Goal: Transaction & Acquisition: Purchase product/service

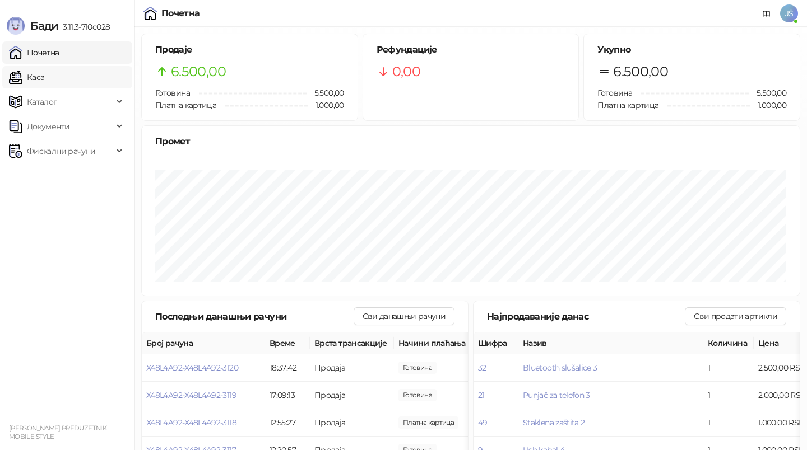
click at [44, 74] on link "Каса" at bounding box center [26, 77] width 35 height 22
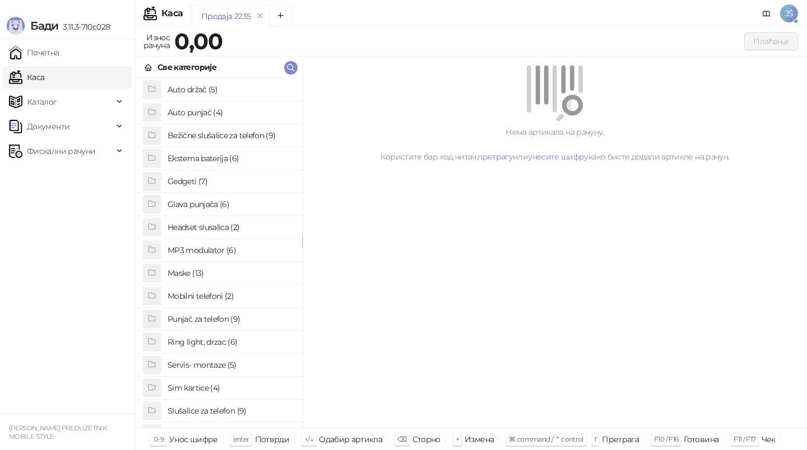
scroll to position [23, 0]
click at [210, 405] on h4 "Staklo za telefon (7)" at bounding box center [231, 411] width 126 height 18
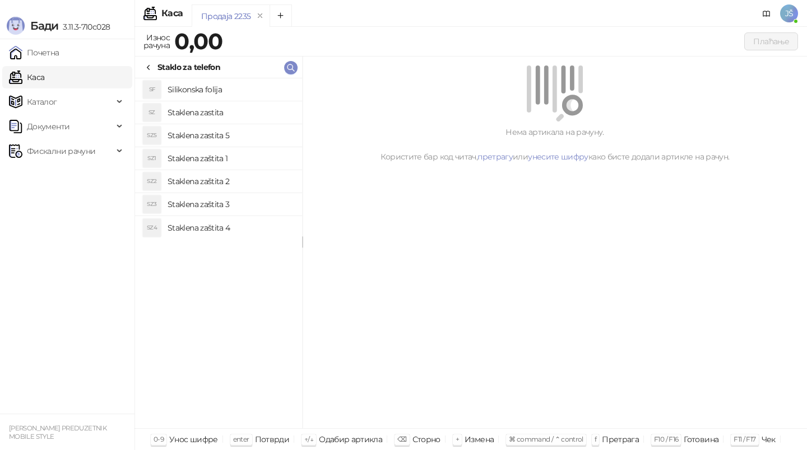
click at [238, 82] on h4 "Silikonska folija" at bounding box center [231, 90] width 126 height 18
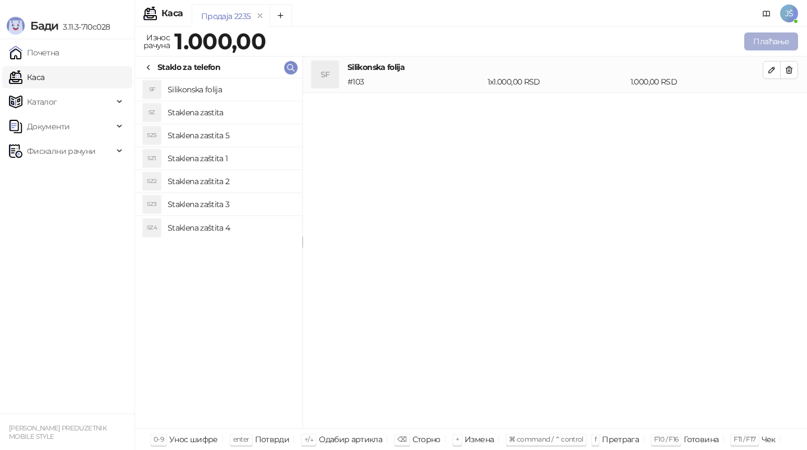
click at [783, 39] on button "Плаћање" at bounding box center [771, 41] width 54 height 18
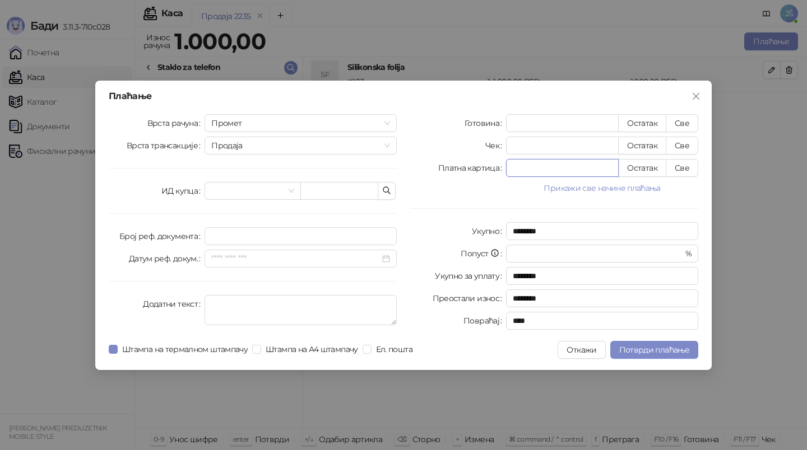
click at [569, 167] on input "*" at bounding box center [563, 168] width 112 height 17
click at [685, 163] on button "Све" at bounding box center [682, 168] width 32 height 18
type input "****"
click at [624, 359] on div "Плаћање Врста рачуна Промет Врста трансакције Продаја ИД купца Број реф. докуме…" at bounding box center [403, 226] width 616 height 290
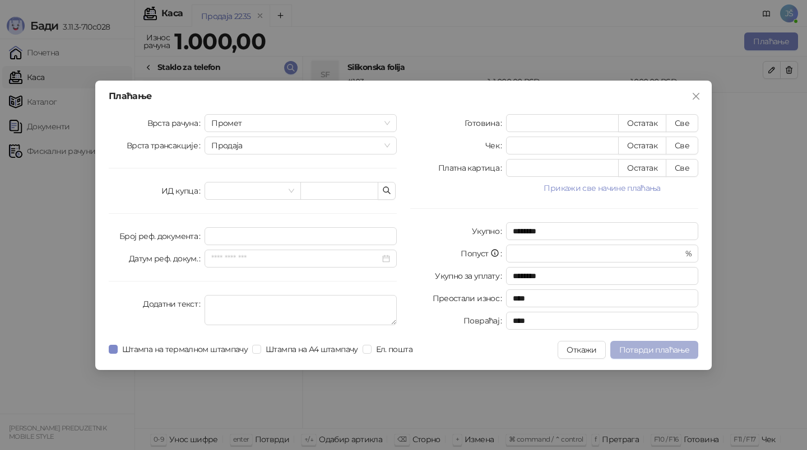
click at [630, 347] on span "Потврди плаћање" at bounding box center [654, 350] width 70 height 10
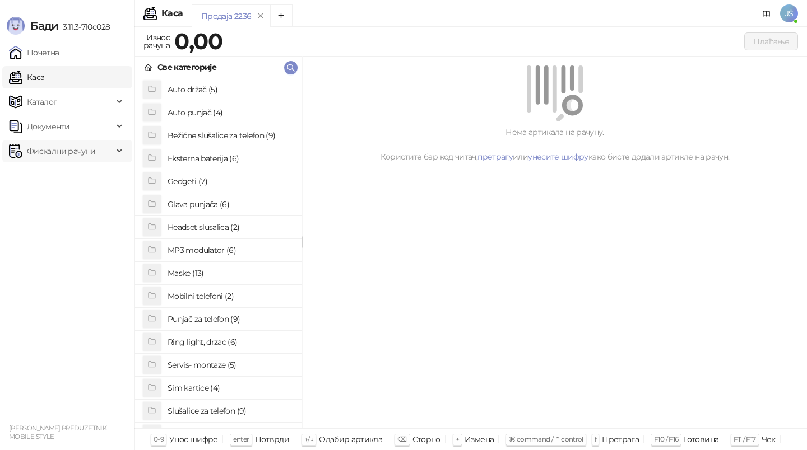
click at [34, 155] on span "Фискални рачуни" at bounding box center [61, 151] width 68 height 22
click at [73, 207] on link "По данима" at bounding box center [42, 200] width 59 height 22
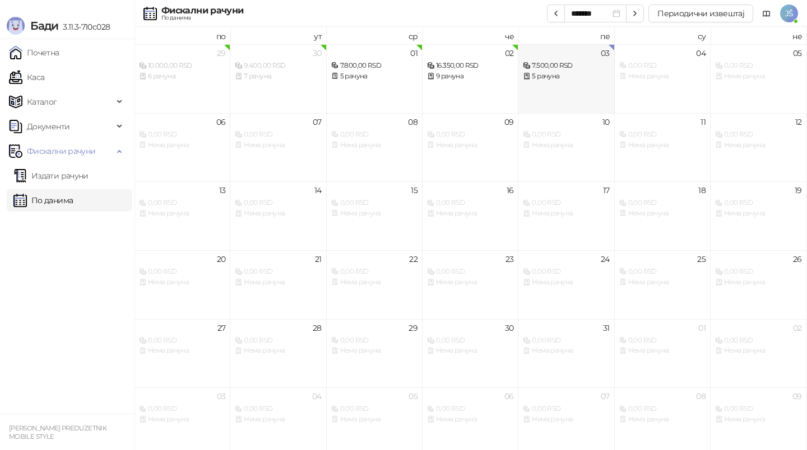
click at [584, 69] on div "7.500,00 RSD" at bounding box center [566, 66] width 86 height 11
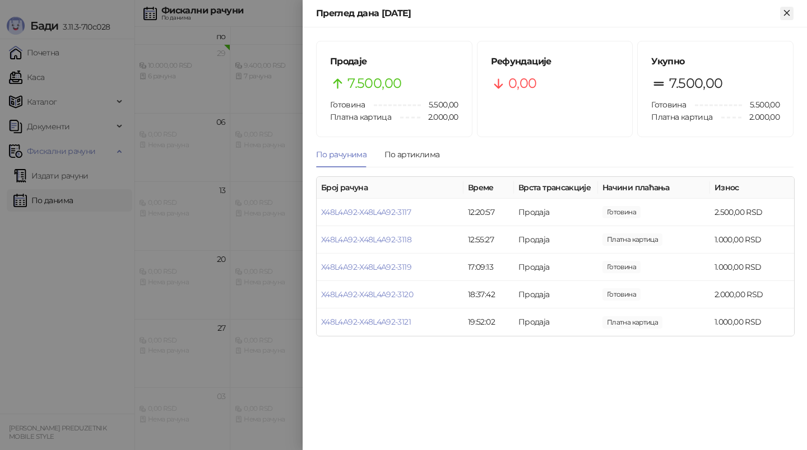
click at [787, 16] on icon "Close" at bounding box center [787, 13] width 10 height 10
